Goal: Task Accomplishment & Management: Use online tool/utility

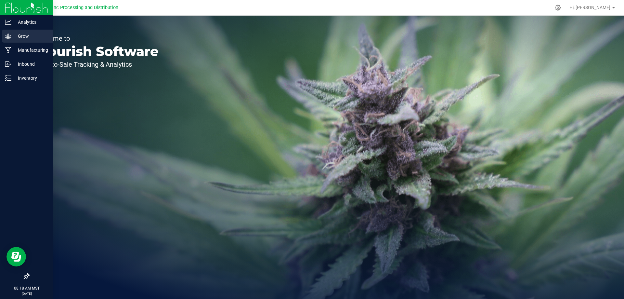
click at [14, 38] on p "Grow" at bounding box center [30, 36] width 39 height 8
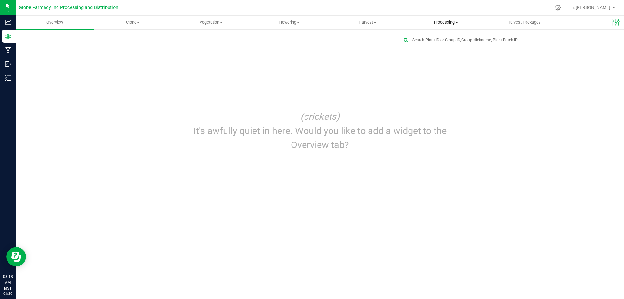
click at [448, 22] on span "Processing" at bounding box center [446, 23] width 78 height 6
click at [428, 50] on span "Processing harvests" at bounding box center [437, 47] width 60 height 6
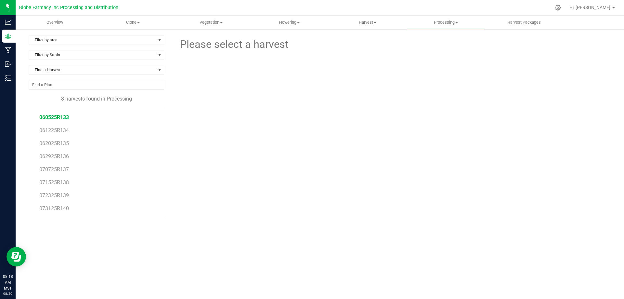
click at [55, 117] on span "060525R133" at bounding box center [54, 117] width 30 height 6
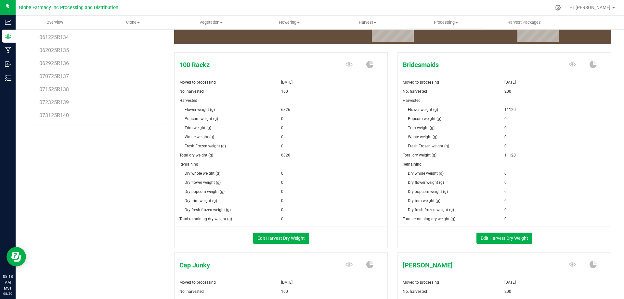
scroll to position [98, 0]
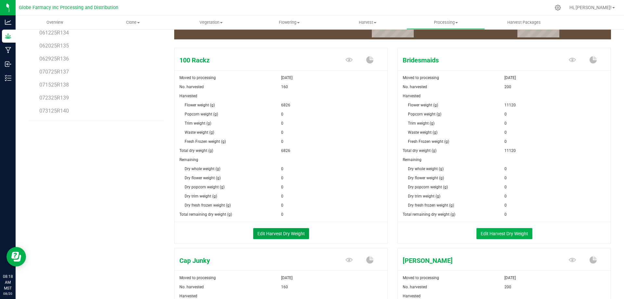
click at [296, 228] on button "Edit Harvest Dry Weight" at bounding box center [281, 233] width 56 height 11
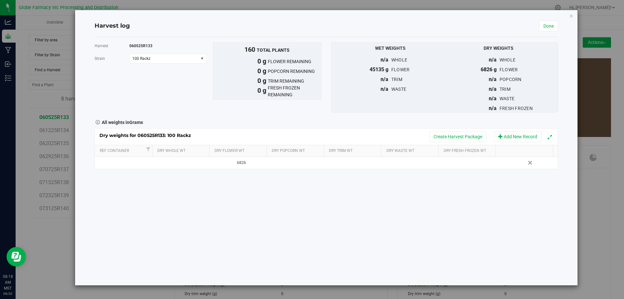
click at [337, 156] on th "Dry Trim Wt" at bounding box center [352, 151] width 57 height 12
click at [349, 167] on td at bounding box center [356, 163] width 58 height 12
type input "3890"
click at [452, 138] on button "Create Harvest Package" at bounding box center [458, 136] width 57 height 11
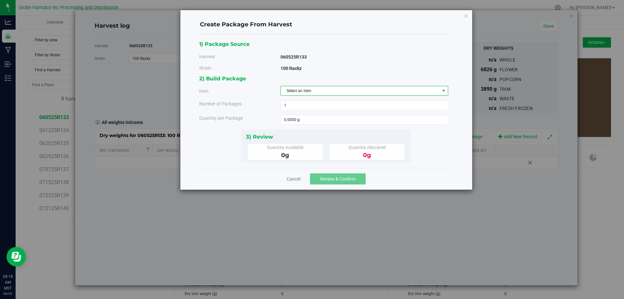
click at [299, 93] on span "Select an item" at bounding box center [360, 90] width 159 height 9
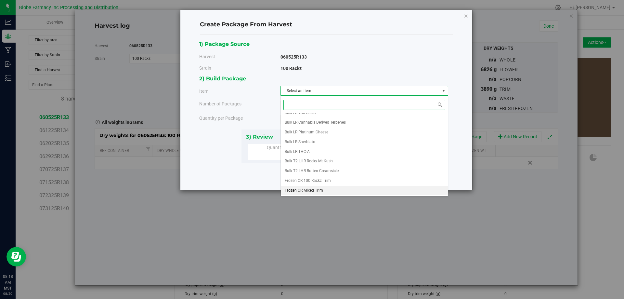
scroll to position [89, 0]
click at [348, 172] on li "Frozen CR 100 Rackz Trim" at bounding box center [364, 174] width 167 height 10
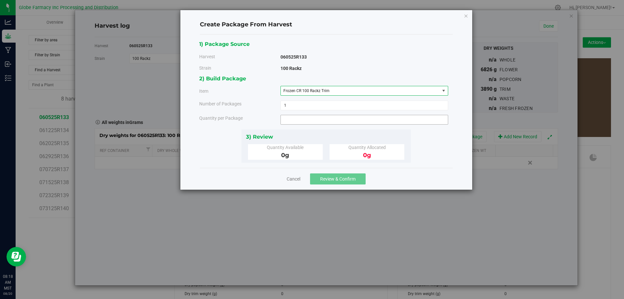
click at [337, 124] on span at bounding box center [365, 120] width 168 height 10
type input "3890"
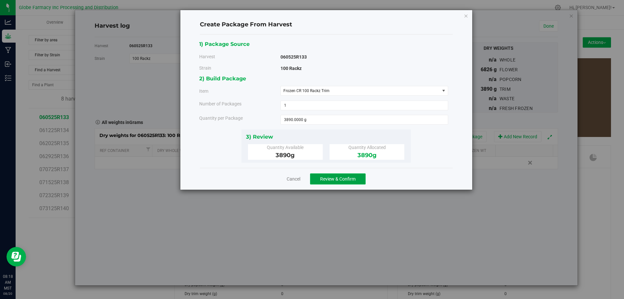
click at [328, 182] on button "Review & Confirm" at bounding box center [338, 178] width 56 height 11
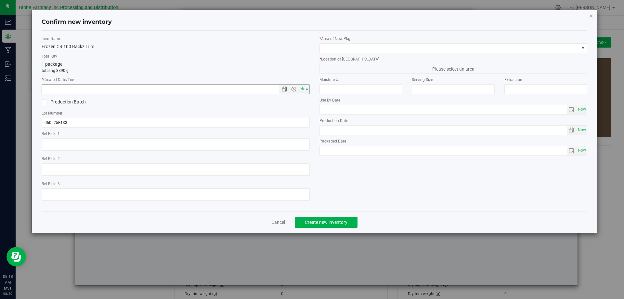
click at [308, 91] on span "Now" at bounding box center [304, 88] width 11 height 9
type input "[DATE] 8:18 AM"
click at [183, 129] on div "Item Name Frozen CR 100 Rackz Trim Total Qty 1 package totaling 3890 g * Create…" at bounding box center [176, 121] width 278 height 170
click at [183, 123] on input "060525R133" at bounding box center [176, 123] width 268 height 10
type input "060525R133-OHR"
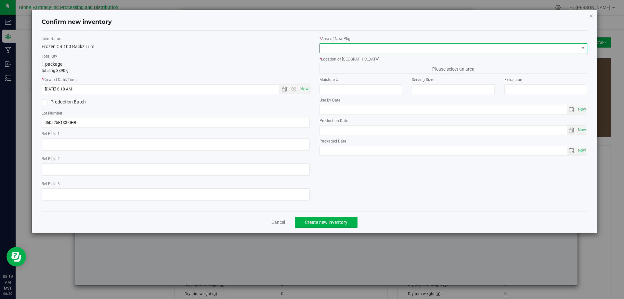
click at [382, 52] on span at bounding box center [450, 48] width 260 height 9
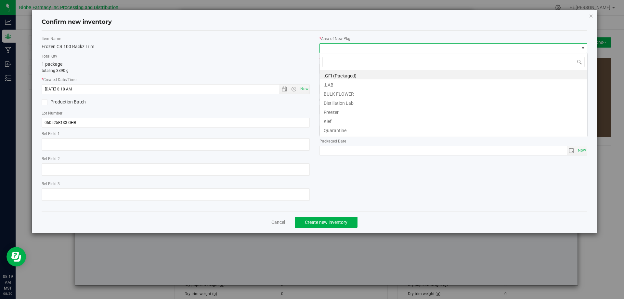
scroll to position [10, 268]
click at [381, 91] on li "BULK FLOWER" at bounding box center [454, 92] width 268 height 9
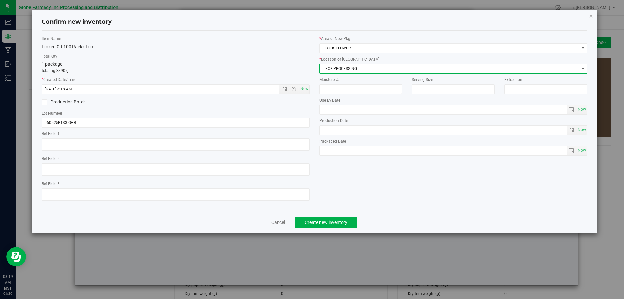
click at [357, 69] on span "FOR PROCESSING" at bounding box center [450, 68] width 260 height 9
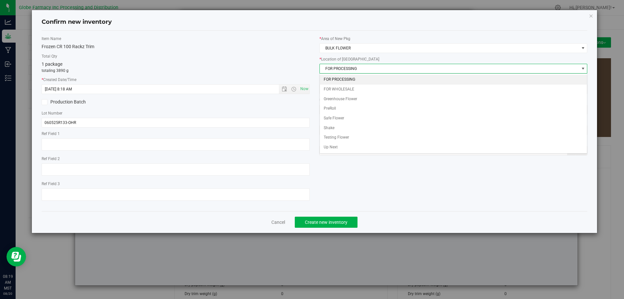
click at [357, 80] on li "FOR PROCESSING" at bounding box center [454, 80] width 268 height 10
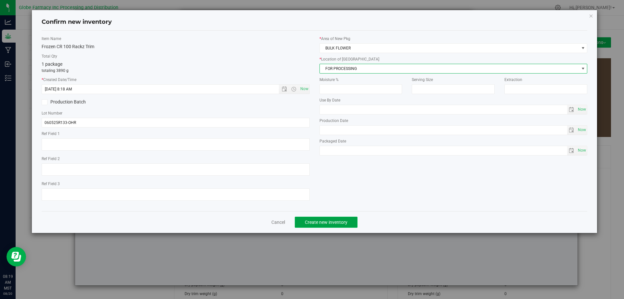
click at [309, 221] on span "Create new inventory" at bounding box center [326, 222] width 43 height 5
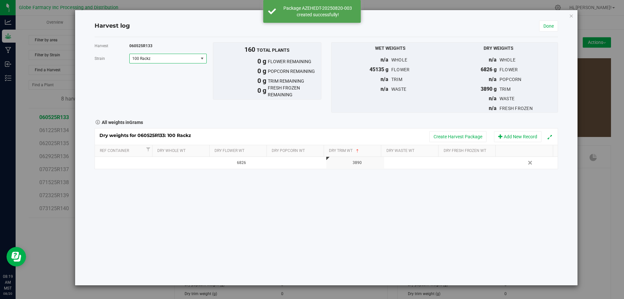
click at [156, 63] on span "100 Rackz" at bounding box center [167, 59] width 77 height 10
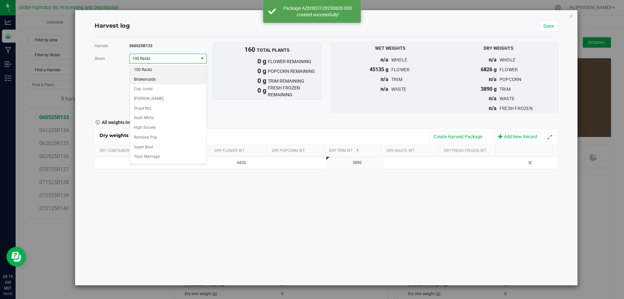
click at [154, 78] on span "Bridesmaids" at bounding box center [145, 79] width 22 height 8
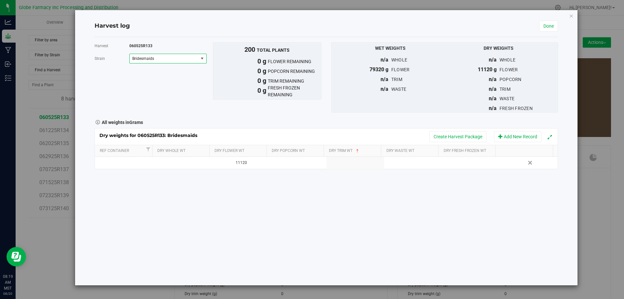
drag, startPoint x: 369, startPoint y: 156, endPoint x: 368, endPoint y: 173, distance: 17.0
click at [368, 173] on div "Harvest 060525R133 [GEOGRAPHIC_DATA] Bridesmaids Select strain 100 Rackz Brides…" at bounding box center [327, 161] width 464 height 248
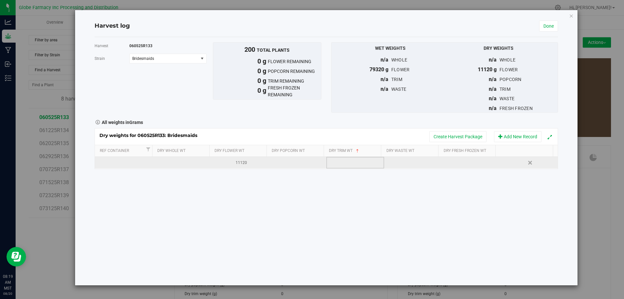
click at [367, 165] on td at bounding box center [356, 163] width 58 height 12
type input "33661"
click at [367, 164] on div "33661" at bounding box center [357, 163] width 53 height 6
click at [367, 164] on input "33661" at bounding box center [357, 162] width 50 height 9
click at [346, 161] on div "33661" at bounding box center [357, 163] width 53 height 6
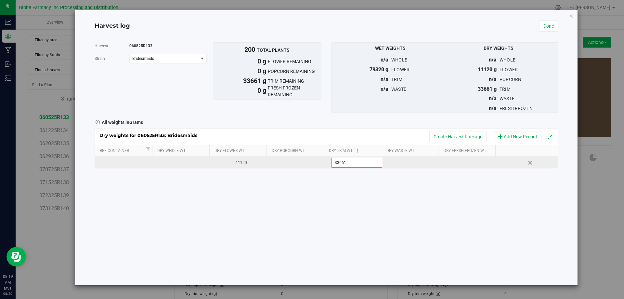
click at [336, 161] on input "33661" at bounding box center [357, 162] width 50 height 9
click at [339, 160] on input "33661" at bounding box center [357, 162] width 50 height 9
type input "3361"
click at [457, 141] on button "Create Harvest Package" at bounding box center [458, 136] width 57 height 11
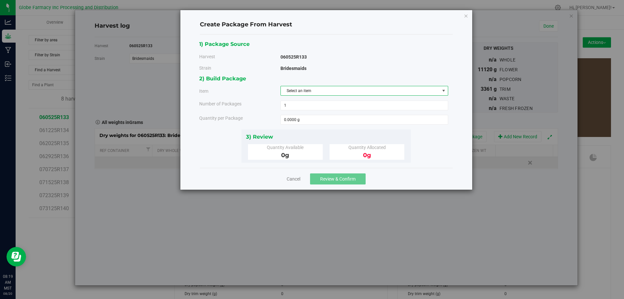
click at [311, 94] on span "Select an item" at bounding box center [360, 90] width 159 height 9
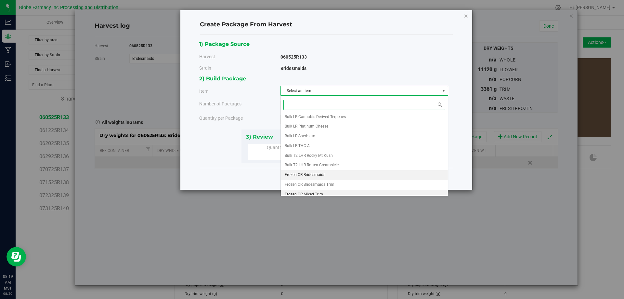
scroll to position [121, 0]
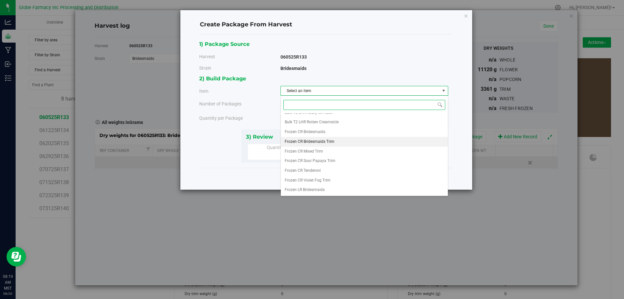
click at [326, 139] on span "Frozen CR Bridesmaids Trim" at bounding box center [310, 142] width 50 height 8
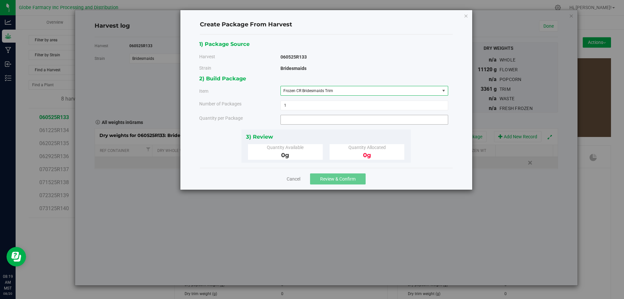
click at [315, 125] on div "2) Build Package Item Frozen CR Bridesmaids Trim Big League Sherb x Triple Burg…" at bounding box center [326, 101] width 254 height 55
type input "3361"
type input "3361.0000 g"
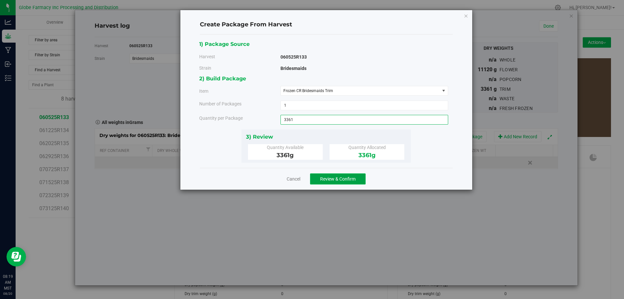
click at [346, 175] on button "Review & Confirm" at bounding box center [338, 178] width 56 height 11
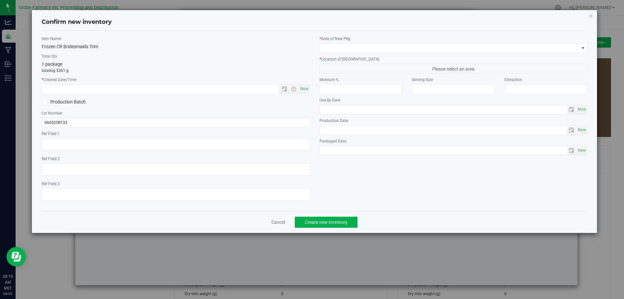
click at [312, 86] on div "Item Name Frozen CR Bridesmaids Trim Total Qty 1 package totaling 3361 g * Crea…" at bounding box center [176, 121] width 278 height 170
click at [302, 88] on span "Now" at bounding box center [304, 88] width 11 height 9
type input "[DATE] 8:19 AM"
click at [89, 123] on input "060525R133" at bounding box center [176, 123] width 268 height 10
type input "060525R133-BRM"
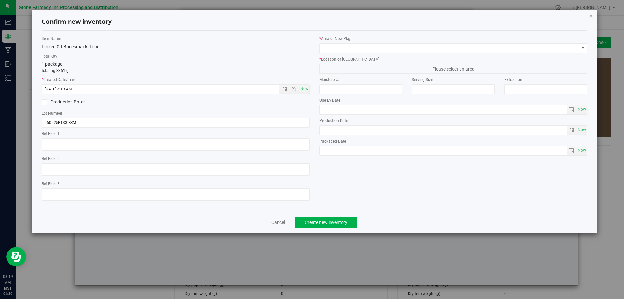
click at [421, 54] on div "* Area of [GEOGRAPHIC_DATA] * Location of [GEOGRAPHIC_DATA] Please select an ar…" at bounding box center [454, 97] width 278 height 123
click at [421, 42] on div "* Area of [GEOGRAPHIC_DATA]" at bounding box center [454, 44] width 268 height 17
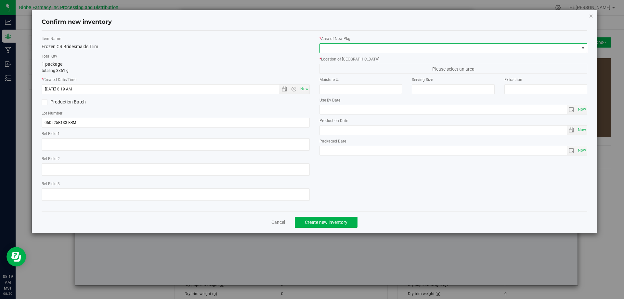
click at [412, 44] on span at bounding box center [450, 48] width 260 height 9
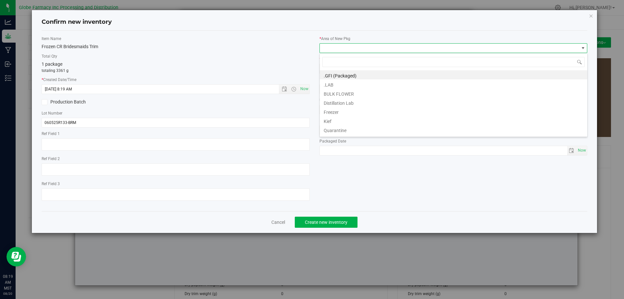
scroll to position [10, 268]
click at [349, 91] on li "BULK FLOWER" at bounding box center [454, 92] width 268 height 9
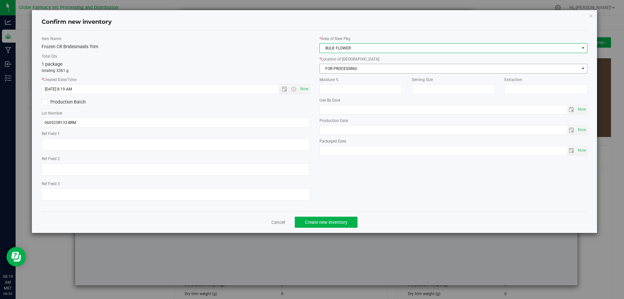
click at [342, 71] on span "FOR PROCESSING" at bounding box center [450, 68] width 260 height 9
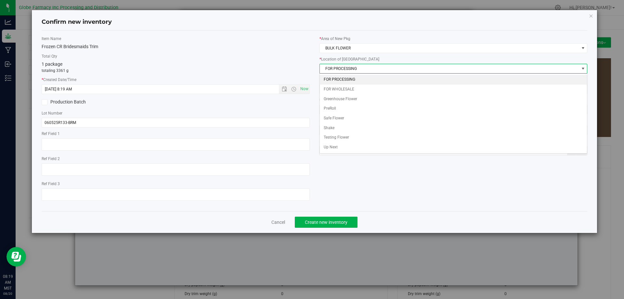
click at [342, 79] on li "FOR PROCESSING" at bounding box center [454, 80] width 268 height 10
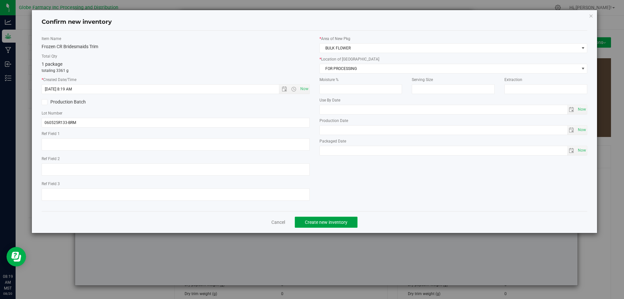
click at [334, 223] on span "Create new inventory" at bounding box center [326, 222] width 43 height 5
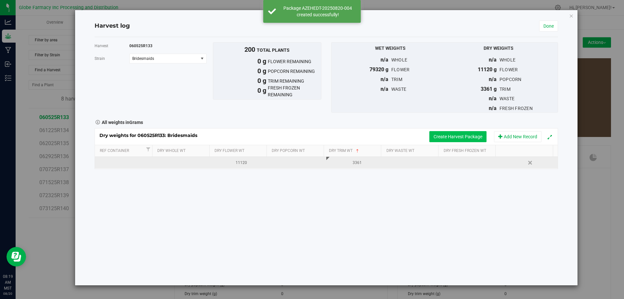
click at [463, 136] on button "Create Harvest Package" at bounding box center [458, 136] width 57 height 11
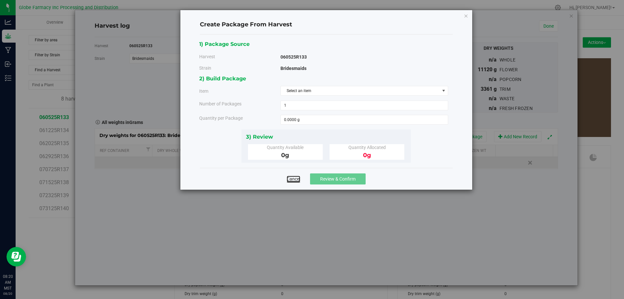
click at [294, 176] on link "Cancel" at bounding box center [294, 179] width 14 height 7
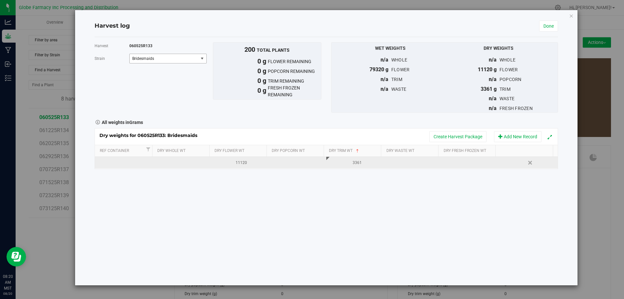
click at [154, 62] on span "Bridesmaids" at bounding box center [164, 58] width 68 height 9
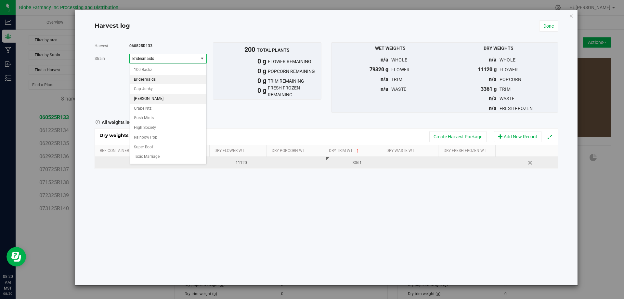
click at [144, 95] on span "[PERSON_NAME]" at bounding box center [149, 99] width 30 height 8
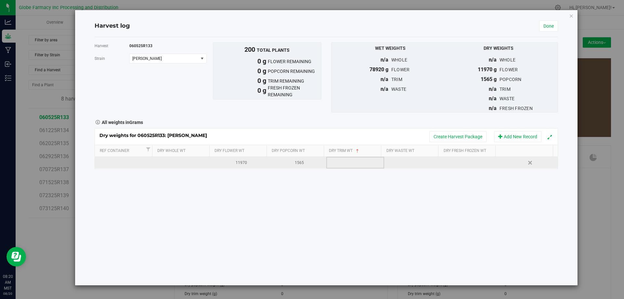
click at [357, 161] on td at bounding box center [356, 163] width 58 height 12
type input "3891"
click at [443, 135] on button "Create Harvest Package" at bounding box center [458, 136] width 57 height 11
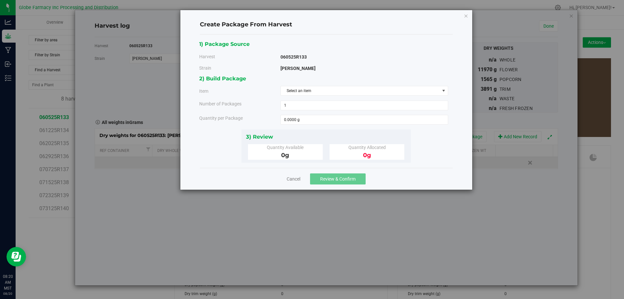
click at [324, 85] on div "2) Build Package Item Select an item Big League Sherb x Triple Burger B Bulk In…" at bounding box center [326, 101] width 254 height 55
click at [323, 88] on span "Select an item" at bounding box center [360, 90] width 159 height 9
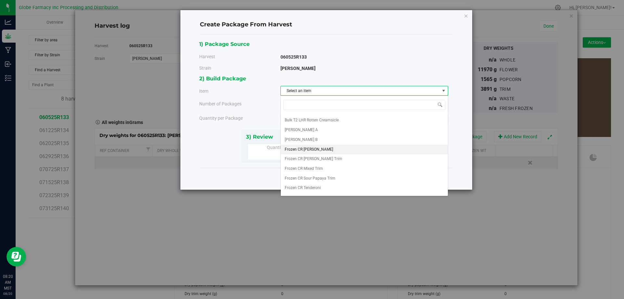
scroll to position [141, 0]
click at [330, 140] on span "Frozen CR [PERSON_NAME] Trim" at bounding box center [314, 141] width 58 height 8
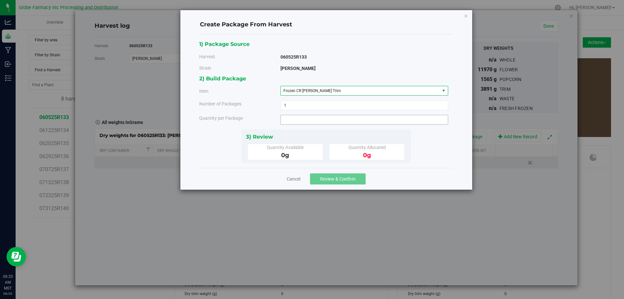
click at [330, 123] on span at bounding box center [365, 120] width 168 height 10
type input "3891"
type input "3891.0000 g"
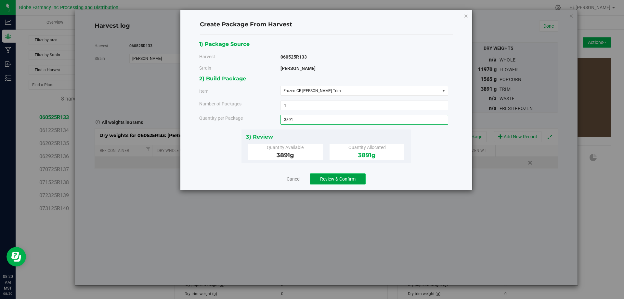
click at [366, 178] on button "Review & Confirm" at bounding box center [338, 178] width 56 height 11
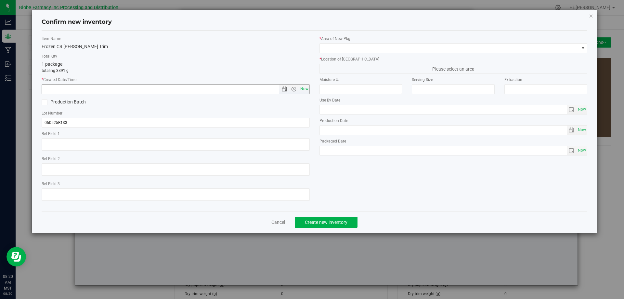
click at [304, 91] on span "Now" at bounding box center [304, 88] width 11 height 9
type input "[DATE] 8:20 AM"
click at [107, 127] on input "060525R133" at bounding box center [176, 123] width 268 height 10
type input "060525R133-DDU"
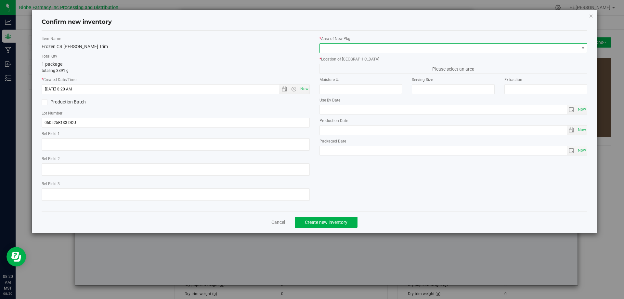
click at [391, 46] on span at bounding box center [450, 48] width 260 height 9
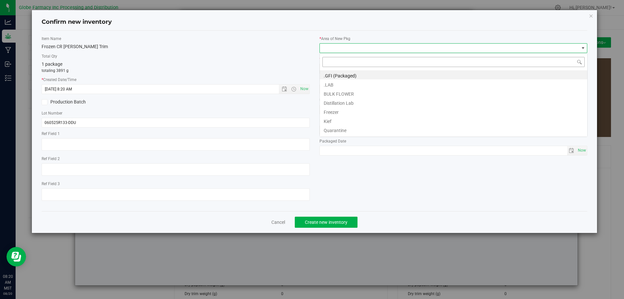
scroll to position [10, 268]
click at [380, 91] on li "BULK FLOWER" at bounding box center [454, 92] width 268 height 9
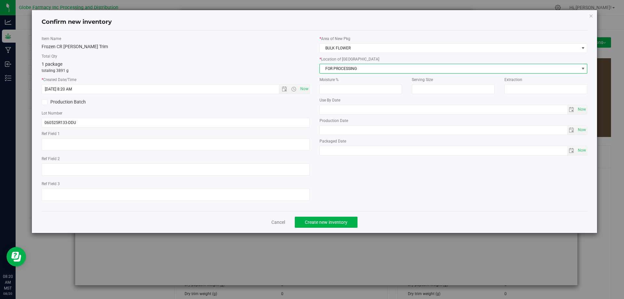
click at [379, 67] on span "FOR PROCESSING" at bounding box center [450, 68] width 260 height 9
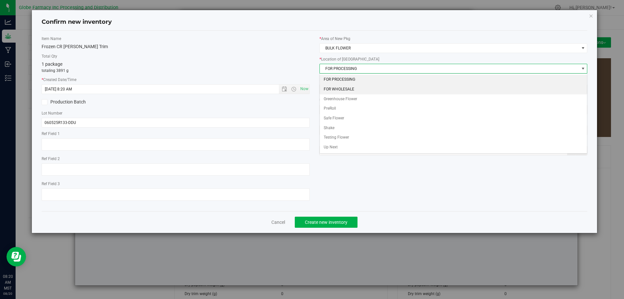
click at [360, 89] on li "FOR WHOLESALE" at bounding box center [454, 90] width 268 height 10
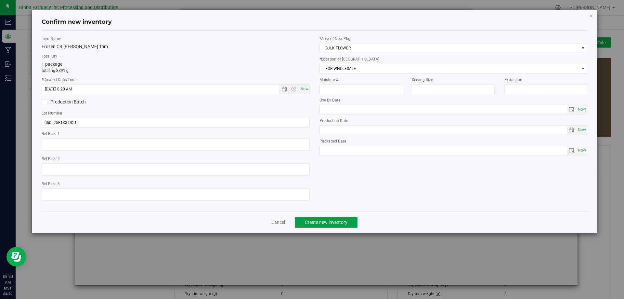
click at [337, 223] on span "Create new inventory" at bounding box center [326, 222] width 43 height 5
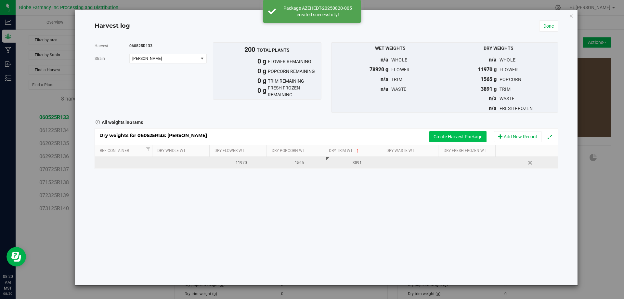
click at [462, 133] on button "Create Harvest Package" at bounding box center [458, 136] width 57 height 11
click at [159, 60] on span "[PERSON_NAME]" at bounding box center [162, 58] width 61 height 5
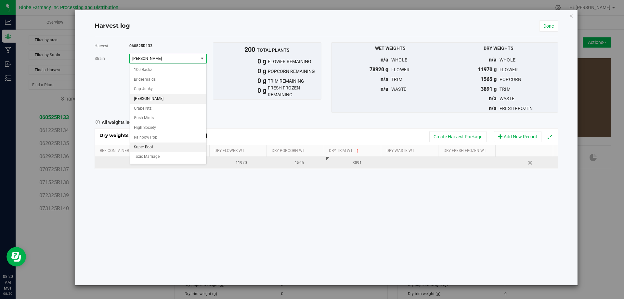
click at [155, 146] on li "Super Boof" at bounding box center [168, 147] width 76 height 10
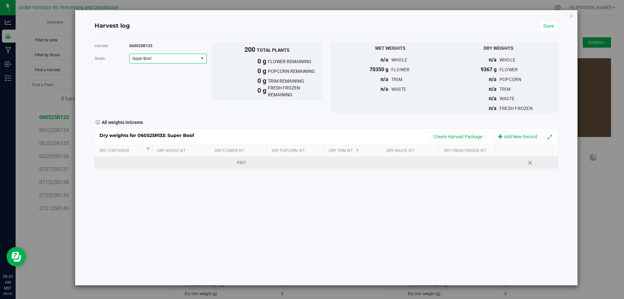
click at [353, 163] on td at bounding box center [356, 163] width 58 height 12
type input "4979"
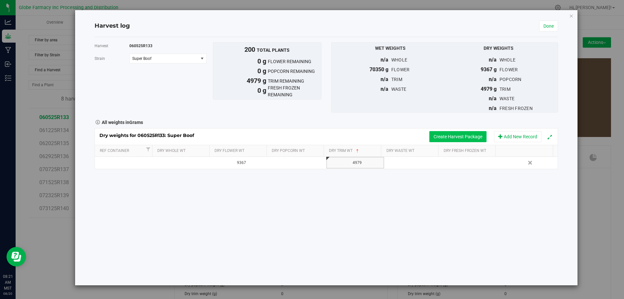
click at [453, 135] on button "Create Harvest Package" at bounding box center [458, 136] width 57 height 11
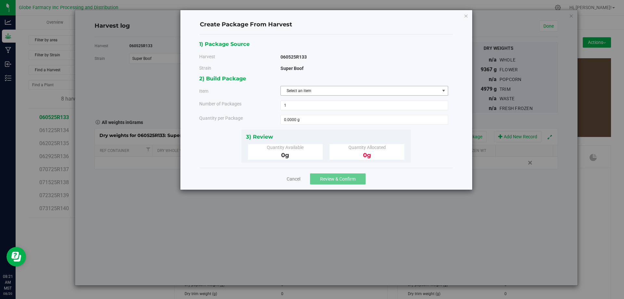
click at [307, 90] on span "Select an item" at bounding box center [360, 90] width 159 height 9
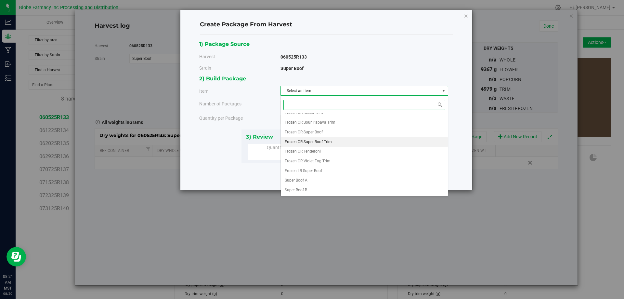
scroll to position [131, 0]
click at [339, 146] on li "Frozen CR Super Boof Trim" at bounding box center [364, 142] width 167 height 10
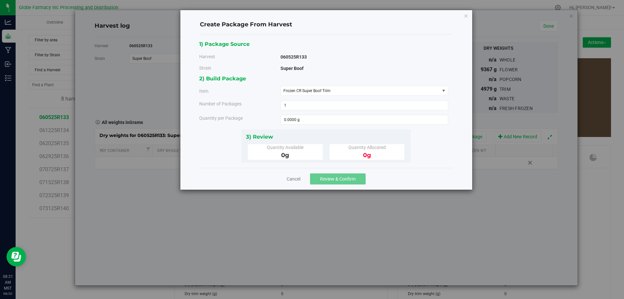
click at [309, 112] on div "2) Build Package Item Frozen CR Super Boof Trim Big League Sherb x Triple Burge…" at bounding box center [326, 101] width 254 height 55
click at [313, 121] on span at bounding box center [365, 120] width 168 height 10
type input "1"
type input "4979"
type input "4979.0000 g"
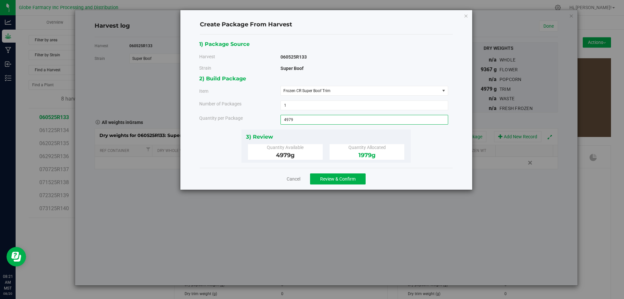
click at [351, 151] on div "Quantity Allocated" at bounding box center [367, 147] width 65 height 7
click at [352, 182] on button "Review & Confirm" at bounding box center [338, 178] width 56 height 11
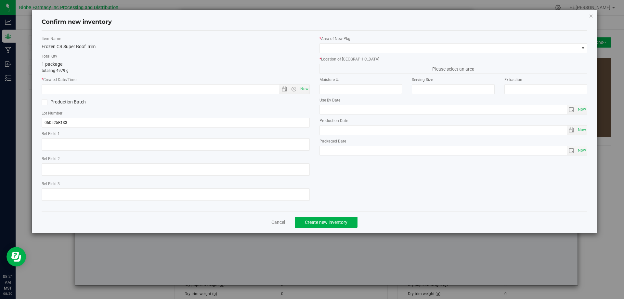
click at [312, 92] on div "Item Name Frozen CR Super Boof Trim Total Qty 1 package totaling 4979 g * Creat…" at bounding box center [176, 121] width 278 height 170
click at [299, 95] on div "Item Name Frozen CR Super Boof Trim Total Qty 1 package totaling 4979 g * Creat…" at bounding box center [176, 121] width 278 height 170
click at [302, 88] on span "Now" at bounding box center [304, 88] width 11 height 9
type input "[DATE] 8:21 AM"
click at [80, 118] on input "060525R133" at bounding box center [176, 123] width 268 height 10
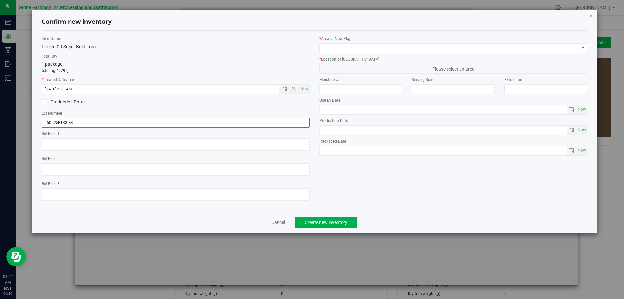
type input "060525R133-SB"
click at [368, 63] on div "* Location of [GEOGRAPHIC_DATA] Please select an area" at bounding box center [454, 64] width 268 height 17
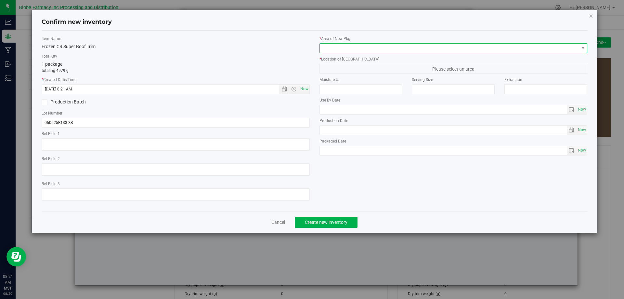
click at [369, 52] on span at bounding box center [450, 48] width 260 height 9
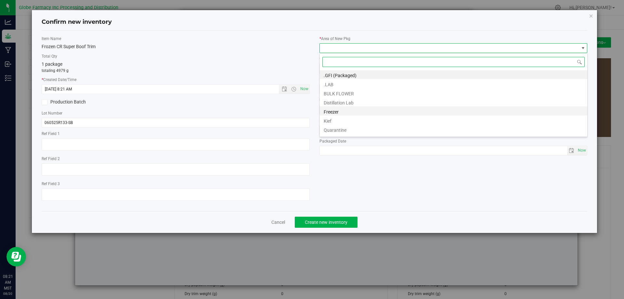
scroll to position [0, 0]
click at [347, 93] on li "BULK FLOWER" at bounding box center [454, 92] width 268 height 9
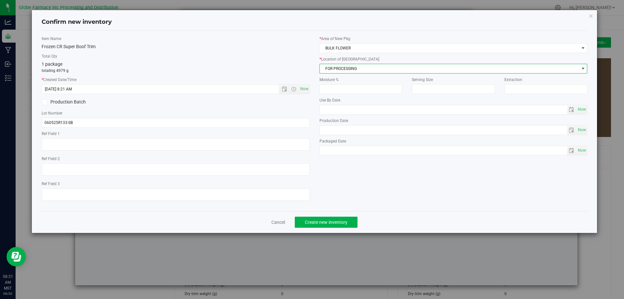
click at [343, 68] on span "FOR PROCESSING" at bounding box center [450, 68] width 260 height 9
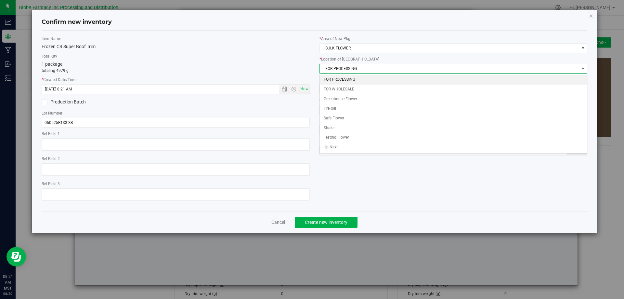
click at [343, 83] on li "FOR PROCESSING" at bounding box center [454, 80] width 268 height 10
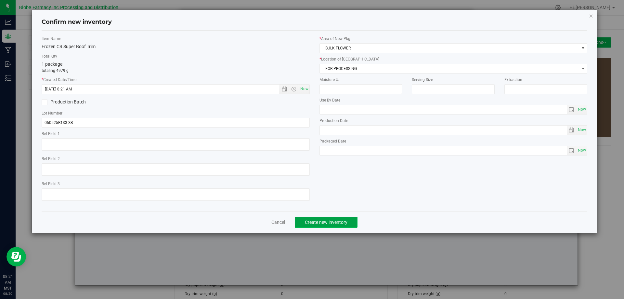
click at [347, 227] on button "Create new inventory" at bounding box center [326, 222] width 63 height 11
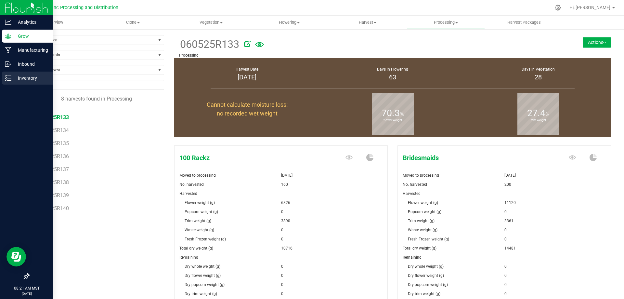
click at [12, 76] on p "Inventory" at bounding box center [30, 78] width 39 height 8
click at [20, 76] on p "Inventory" at bounding box center [30, 78] width 39 height 8
click at [23, 77] on p "Inventory" at bounding box center [30, 78] width 39 height 8
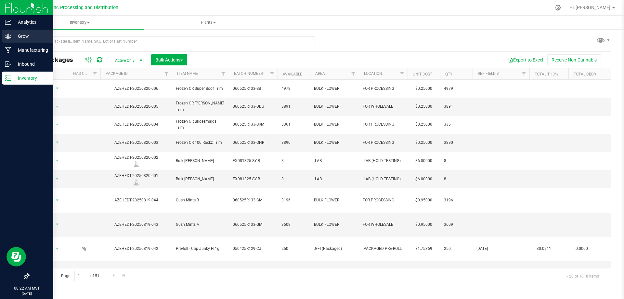
click at [0, 33] on link "Grow" at bounding box center [26, 37] width 53 height 14
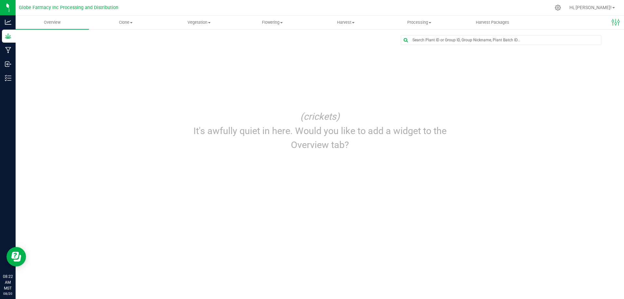
click at [417, 13] on div at bounding box center [336, 7] width 430 height 13
click at [418, 23] on span "Processing" at bounding box center [419, 23] width 73 height 6
click at [421, 46] on span "Processing harvests" at bounding box center [413, 47] width 60 height 6
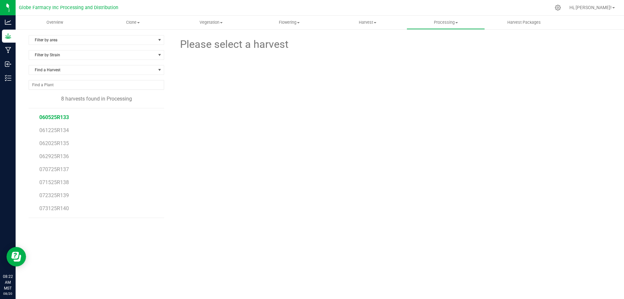
click at [59, 115] on span "060525R133" at bounding box center [54, 117] width 30 height 6
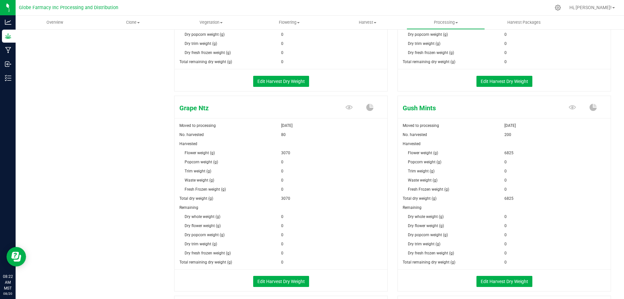
scroll to position [488, 0]
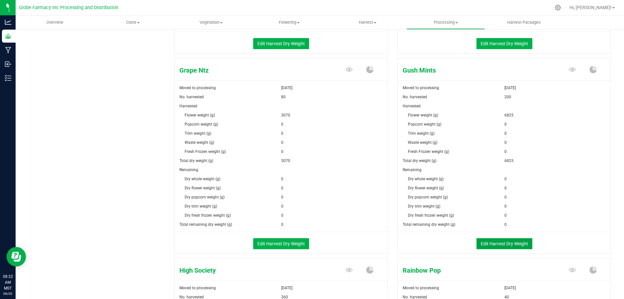
click at [505, 243] on button "Edit Harvest Dry Weight" at bounding box center [505, 243] width 56 height 11
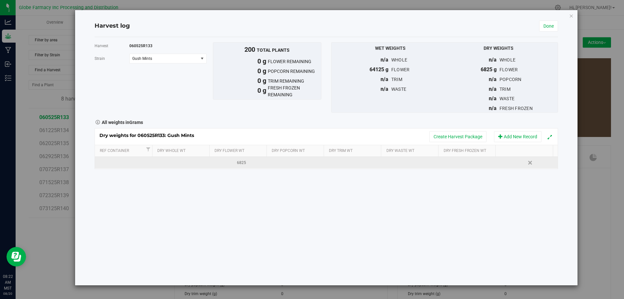
click at [357, 161] on td at bounding box center [356, 163] width 58 height 12
type input "5"
type input "5619"
click at [461, 140] on button "Create Harvest Package" at bounding box center [458, 136] width 57 height 11
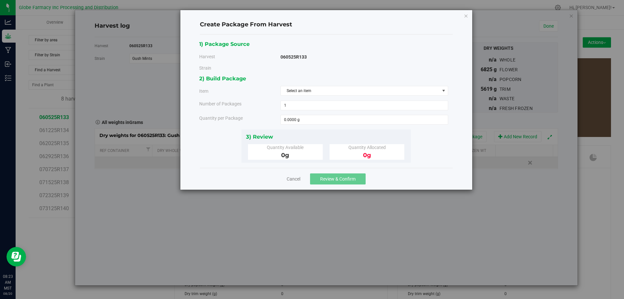
click at [326, 96] on div "2) Build Package Item Select an item Number of Packages 1 1 Quantity per Package" at bounding box center [326, 101] width 254 height 55
click at [322, 91] on span "Select an item" at bounding box center [360, 90] width 159 height 9
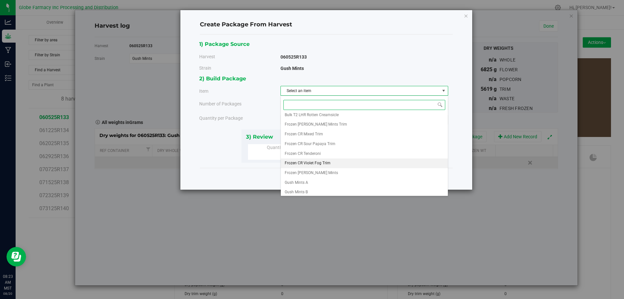
scroll to position [121, 0]
click at [342, 122] on li "Frozen [PERSON_NAME] Mints Trim" at bounding box center [364, 122] width 167 height 10
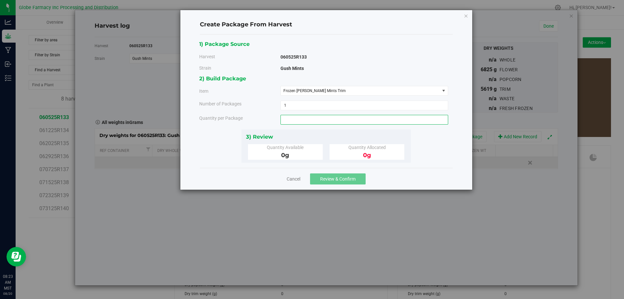
click at [337, 120] on span at bounding box center [365, 120] width 168 height 10
type input "5619"
click at [337, 120] on input "5619" at bounding box center [364, 119] width 167 height 9
type input "5619.0000 g"
click at [333, 146] on div "Quantity Allocated 0 g" at bounding box center [367, 152] width 75 height 16
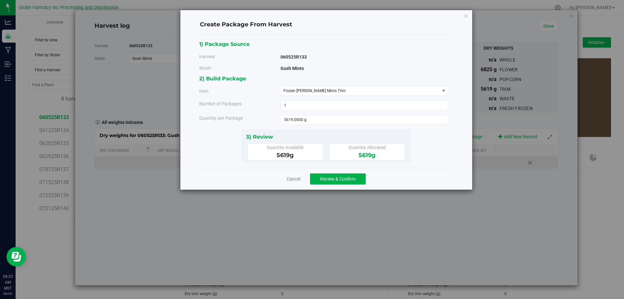
click at [343, 185] on div "Cancel Review & Confirm" at bounding box center [326, 179] width 253 height 22
click at [342, 178] on span "Review & Confirm" at bounding box center [337, 178] width 35 height 5
click at [344, 131] on div "3) Review Quantity Available 5619 g Quantity Allocated 5619 g" at bounding box center [326, 145] width 169 height 33
click at [293, 178] on link "Cancel" at bounding box center [291, 179] width 14 height 7
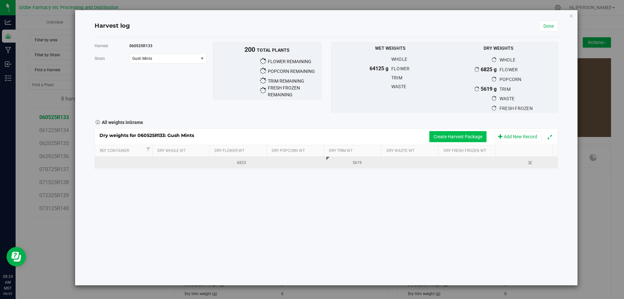
click at [430, 137] on button "Create Harvest Package" at bounding box center [458, 136] width 57 height 11
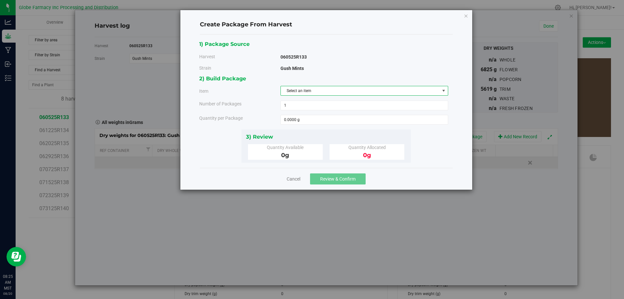
click at [305, 94] on span "Select an item" at bounding box center [360, 90] width 159 height 9
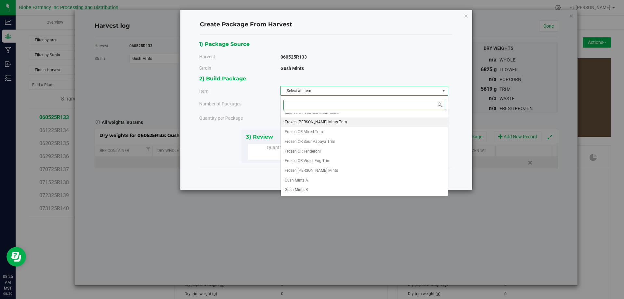
click at [351, 124] on li "Frozen [PERSON_NAME] Mints Trim" at bounding box center [364, 122] width 167 height 10
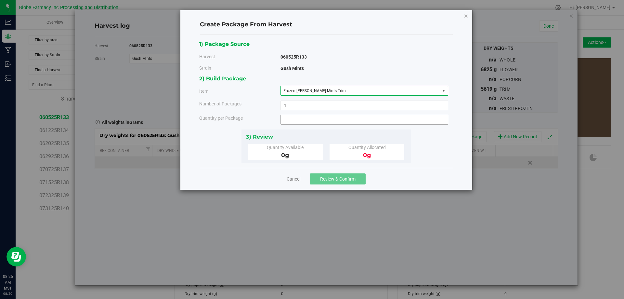
click at [342, 121] on span at bounding box center [365, 120] width 168 height 10
type input "5619"
type input "5619.0000 g"
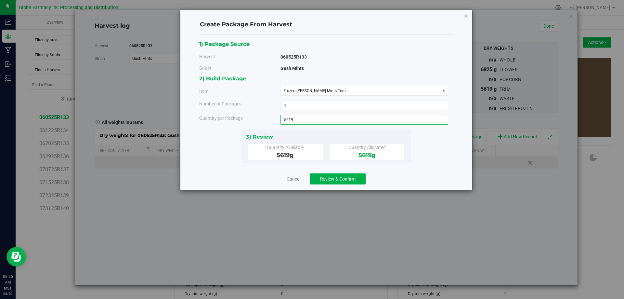
drag, startPoint x: 394, startPoint y: 170, endPoint x: 379, endPoint y: 178, distance: 17.2
click at [394, 170] on div "Cancel Review & Confirm" at bounding box center [326, 179] width 253 height 22
click at [355, 178] on span "Review & Confirm" at bounding box center [337, 178] width 35 height 5
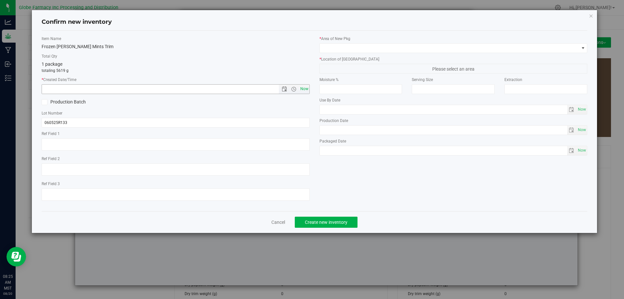
click at [306, 92] on span "Now" at bounding box center [304, 88] width 11 height 9
type input "[DATE] 8:25 AM"
click at [148, 124] on input "060525R133" at bounding box center [176, 123] width 268 height 10
type input "060525R133-GM"
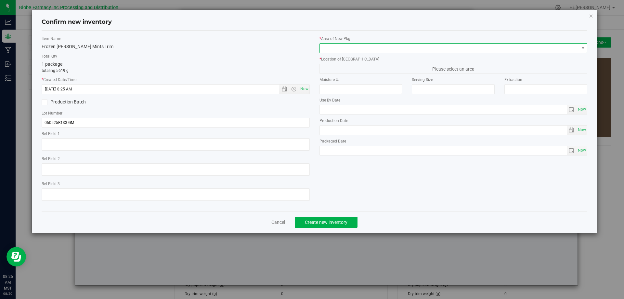
click at [354, 51] on span at bounding box center [450, 48] width 260 height 9
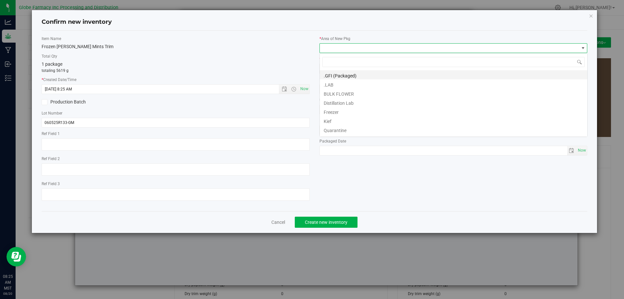
scroll to position [10, 268]
click at [359, 95] on li "BULK FLOWER" at bounding box center [454, 92] width 268 height 9
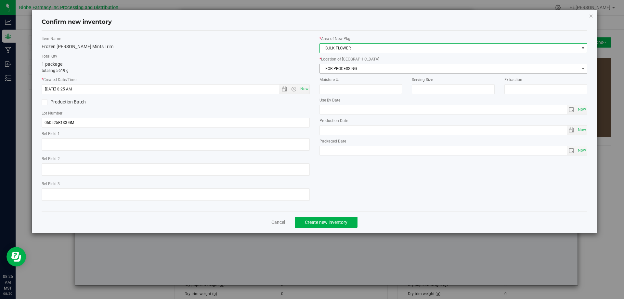
click at [349, 69] on span "FOR PROCESSING" at bounding box center [450, 68] width 260 height 9
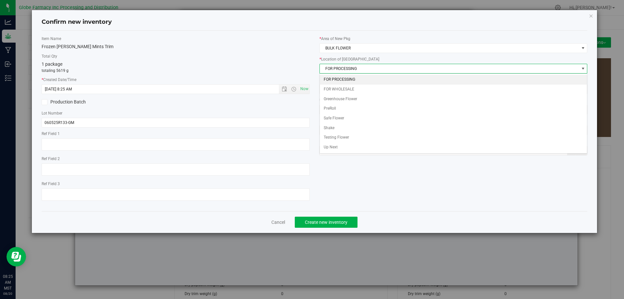
click at [356, 81] on li "FOR PROCESSING" at bounding box center [454, 80] width 268 height 10
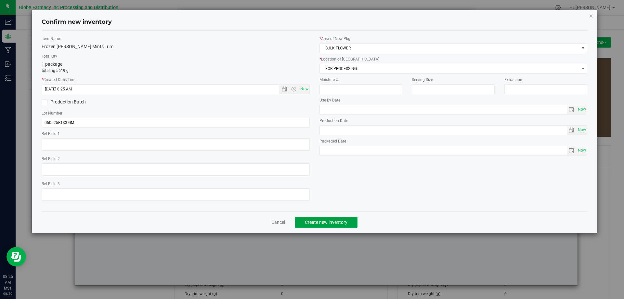
click at [340, 225] on button "Create new inventory" at bounding box center [326, 222] width 63 height 11
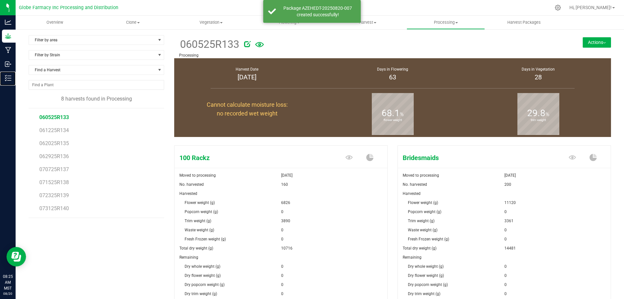
click at [9, 78] on line at bounding box center [9, 78] width 4 height 0
